Goal: Communication & Community: Answer question/provide support

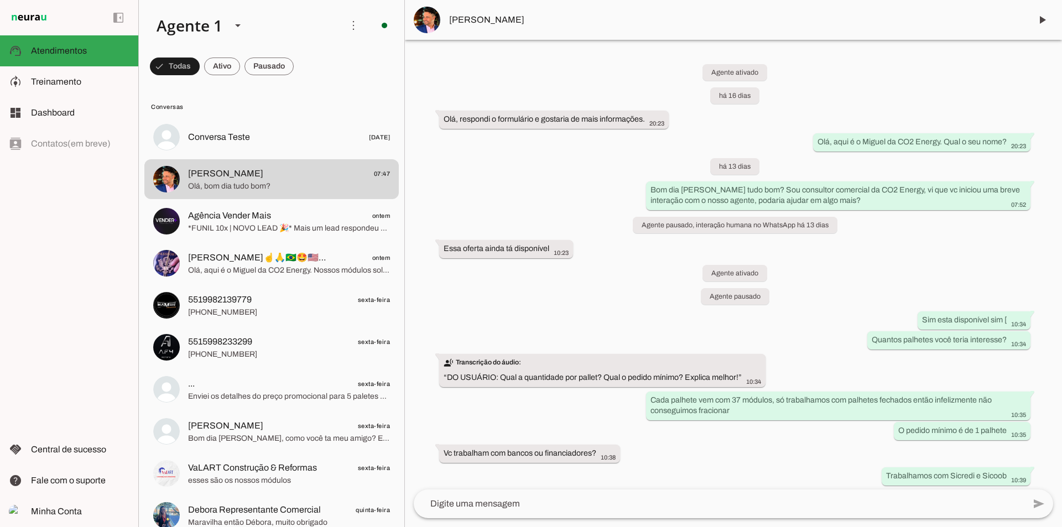
scroll to position [330, 0]
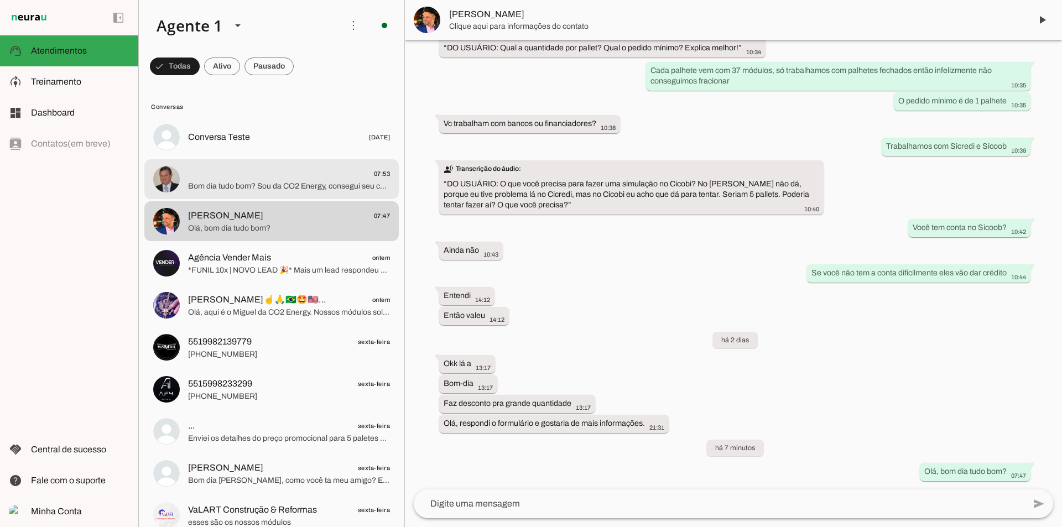
click at [276, 179] on span "07:53" at bounding box center [289, 174] width 202 height 14
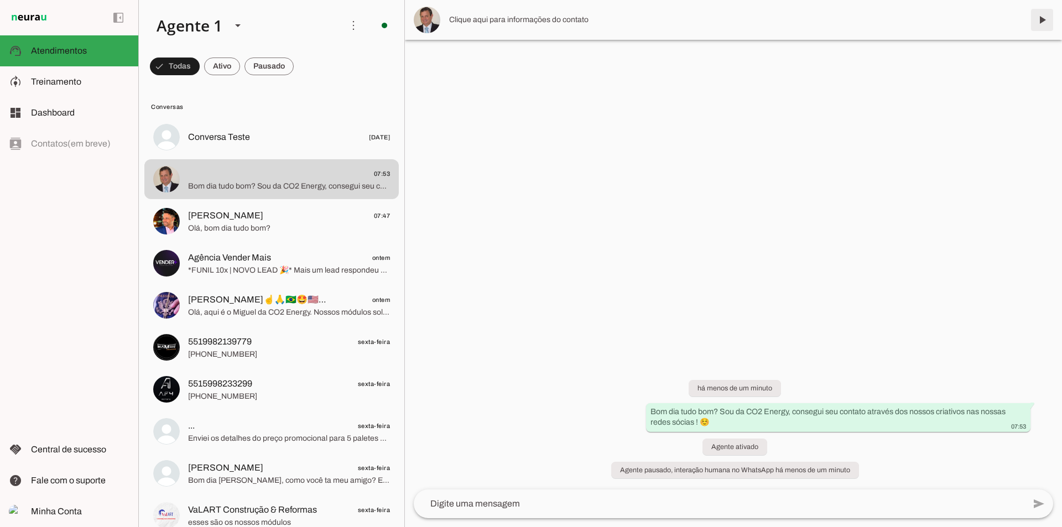
click at [1033, 13] on span at bounding box center [1042, 20] width 27 height 27
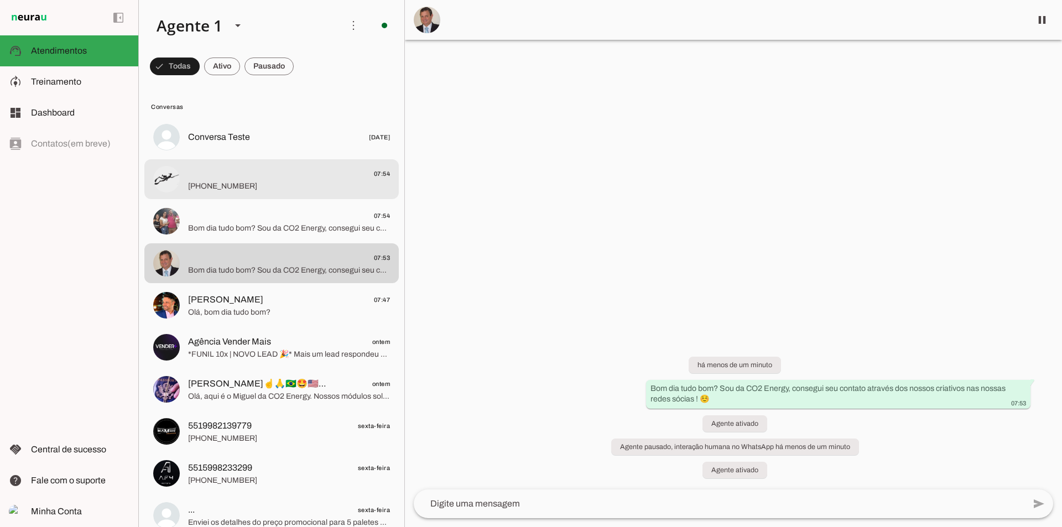
click at [302, 145] on div at bounding box center [289, 137] width 202 height 16
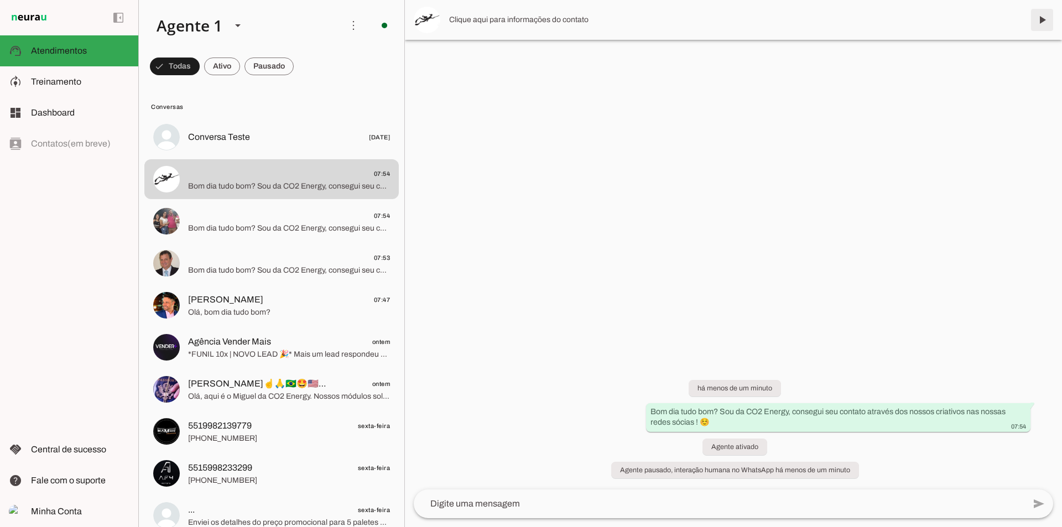
click at [1037, 16] on span at bounding box center [1042, 20] width 27 height 27
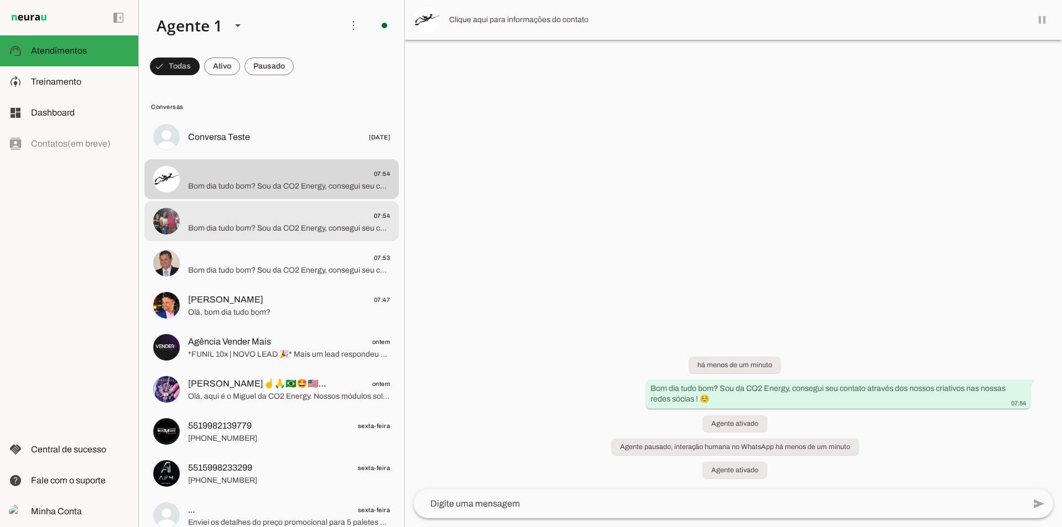
click at [315, 157] on md-item "07:54 Bom dia tudo bom? Sou da CO2 Energy, consegui seu contato através dos nos…" at bounding box center [271, 137] width 254 height 40
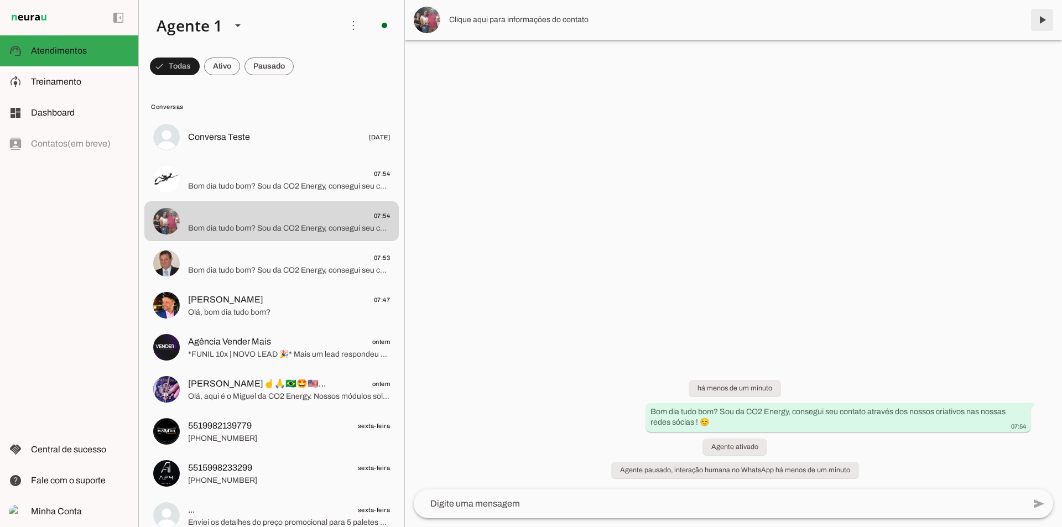
drag, startPoint x: 1042, startPoint y: 20, endPoint x: 1004, endPoint y: 21, distance: 38.2
click at [1043, 20] on span at bounding box center [1042, 20] width 27 height 27
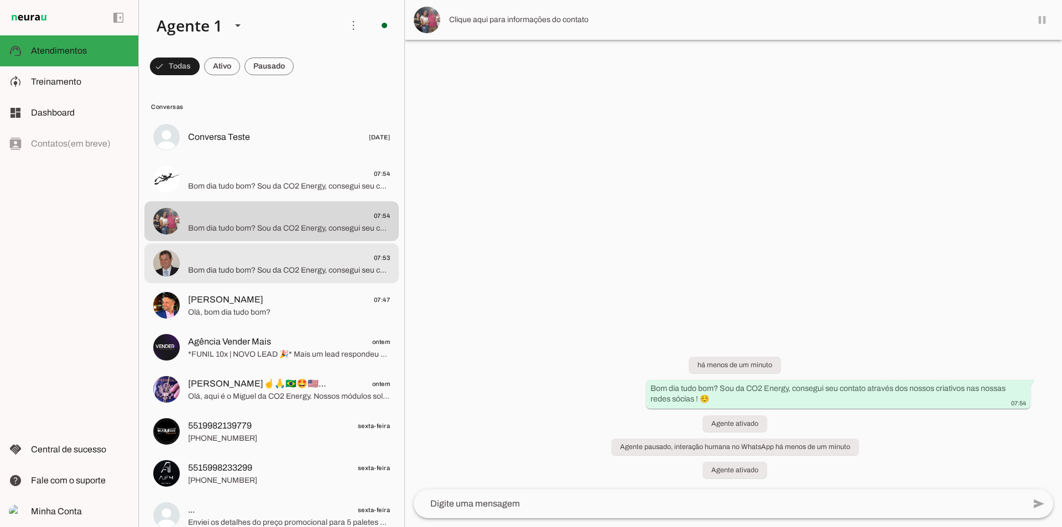
click at [271, 261] on span "07:53" at bounding box center [289, 258] width 202 height 14
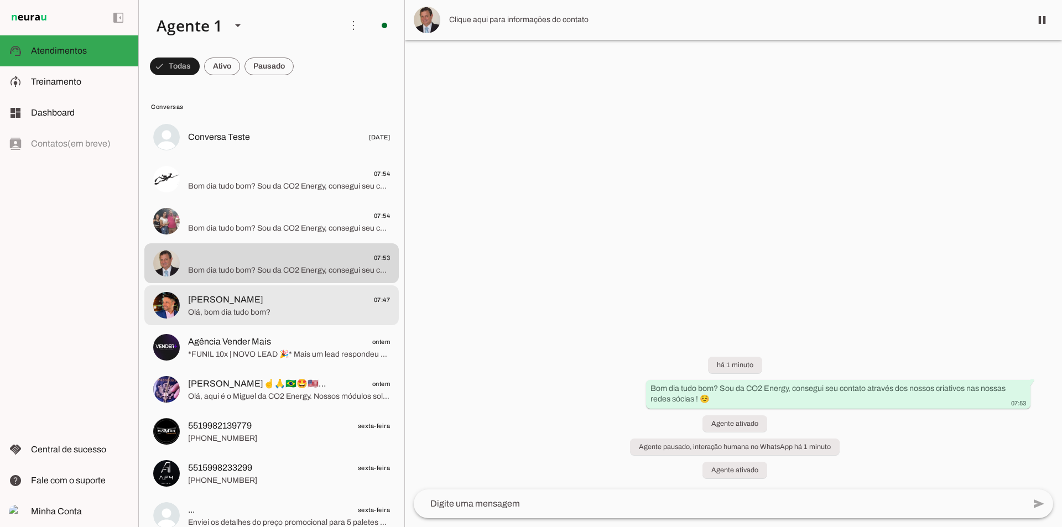
click at [259, 295] on span "[PERSON_NAME] 07:47" at bounding box center [289, 300] width 202 height 14
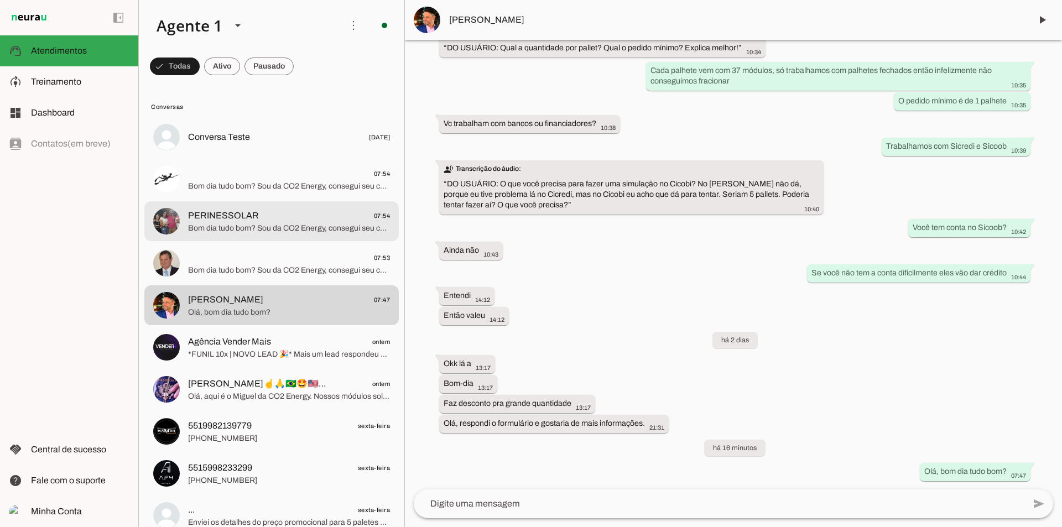
click at [260, 226] on span "Bom dia tudo bom? Sou da CO2 Energy, consegui seu contato através dos nossos cr…" at bounding box center [289, 228] width 202 height 11
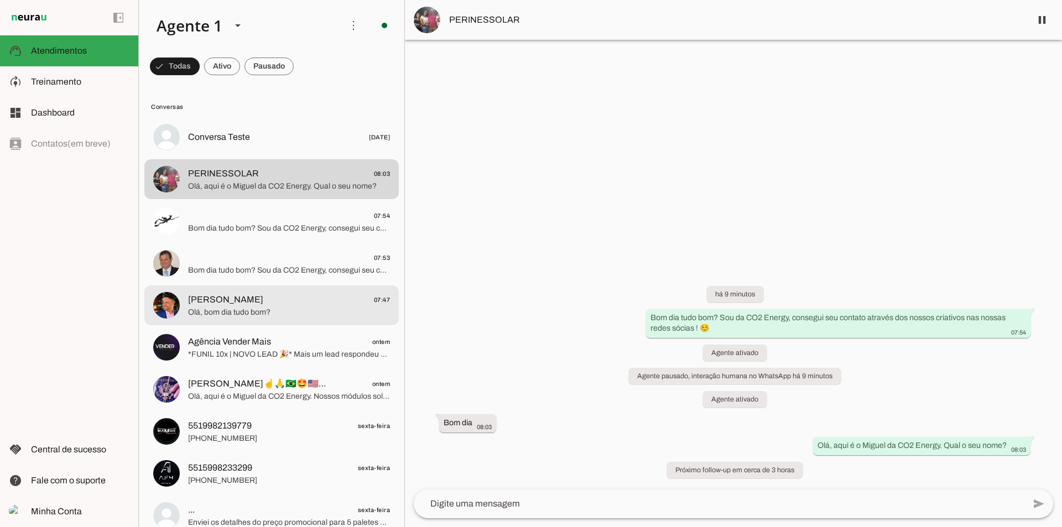
click at [228, 300] on span "[PERSON_NAME]" at bounding box center [225, 299] width 75 height 13
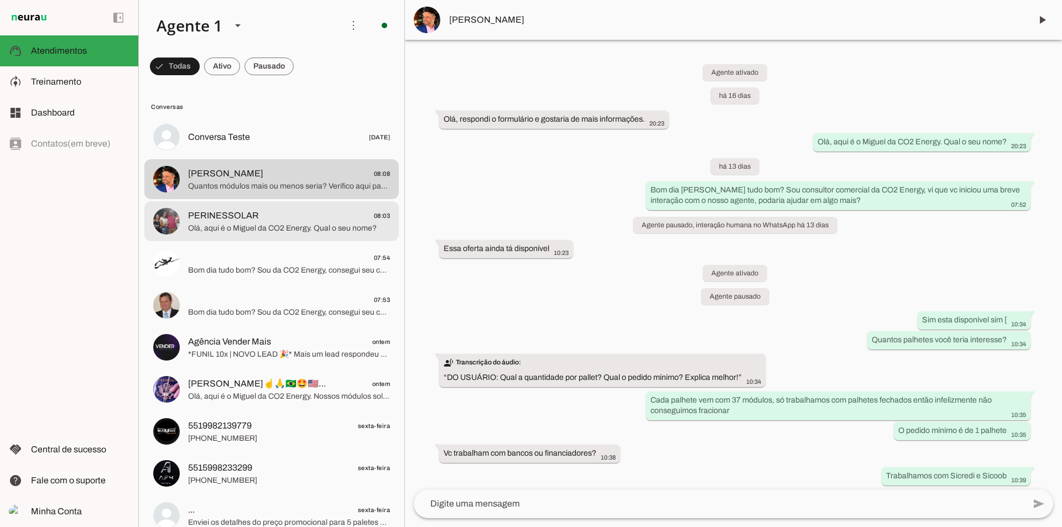
click at [300, 230] on span "Olá, aqui é o Miguel da CO2 Energy. Qual o seu nome?" at bounding box center [289, 228] width 202 height 11
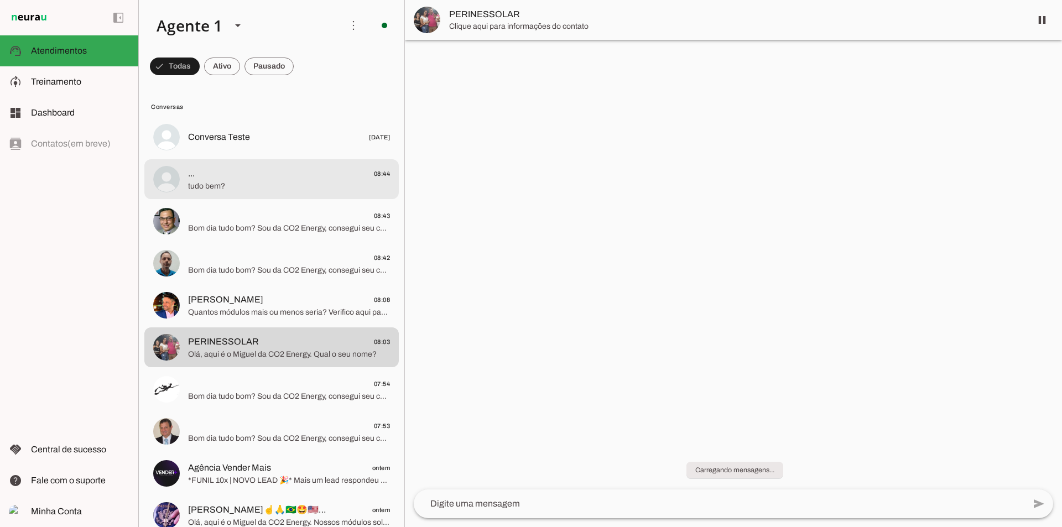
click at [262, 182] on span "tudo bem?" at bounding box center [289, 186] width 202 height 11
